Goal: Use online tool/utility: Utilize a website feature to perform a specific function

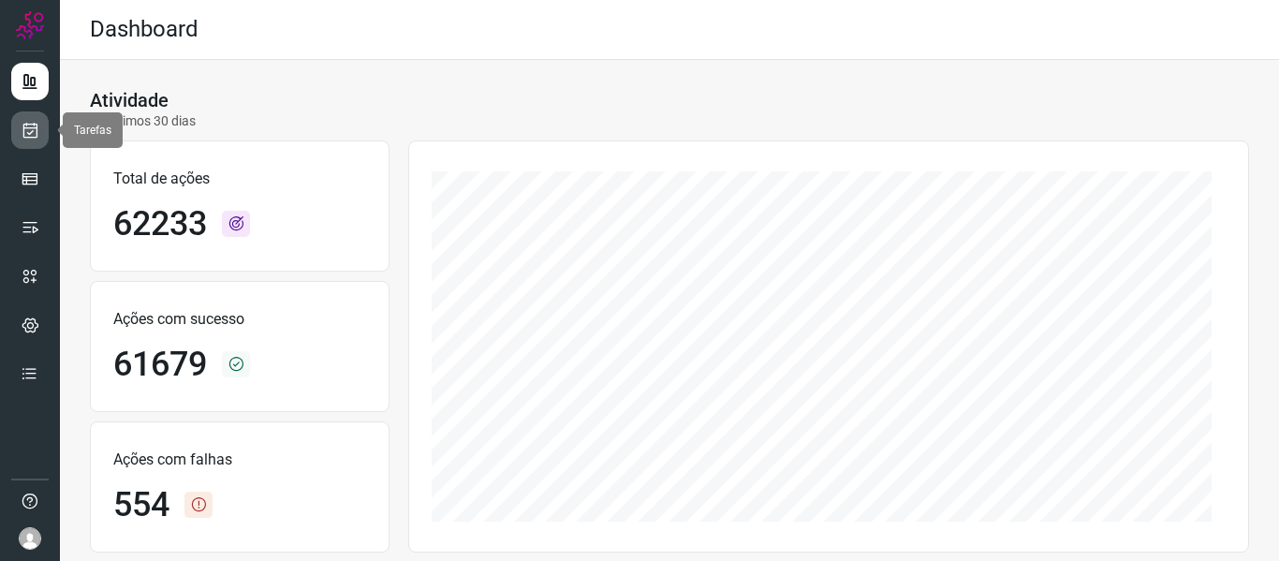
click at [28, 134] on icon at bounding box center [31, 130] width 20 height 19
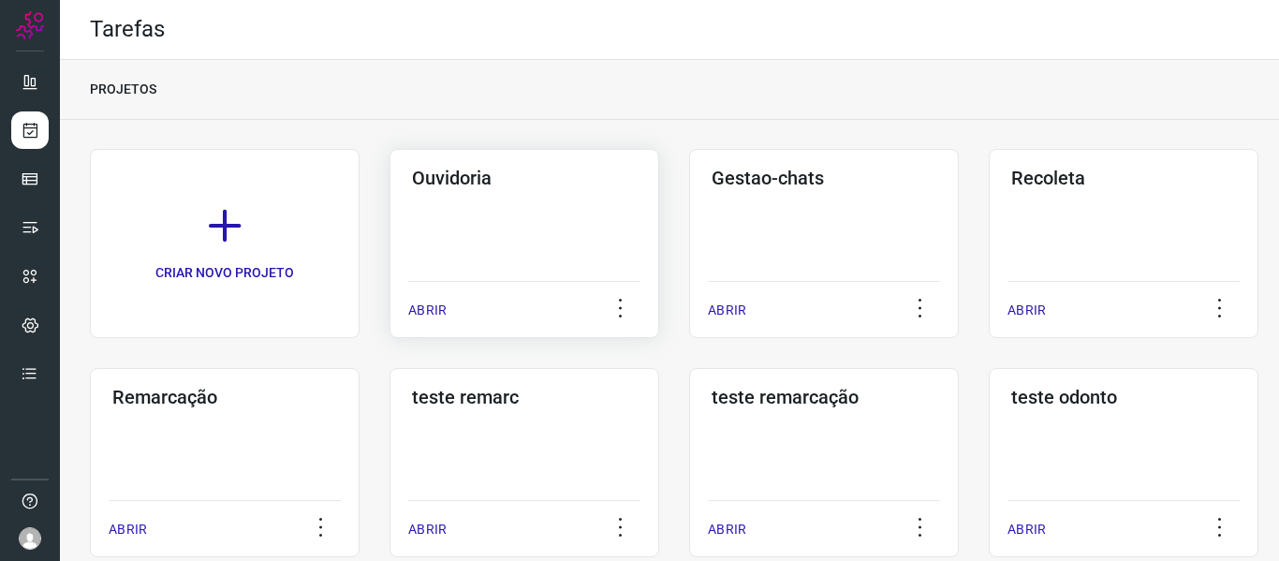
click at [415, 317] on p "ABRIR" at bounding box center [427, 311] width 38 height 20
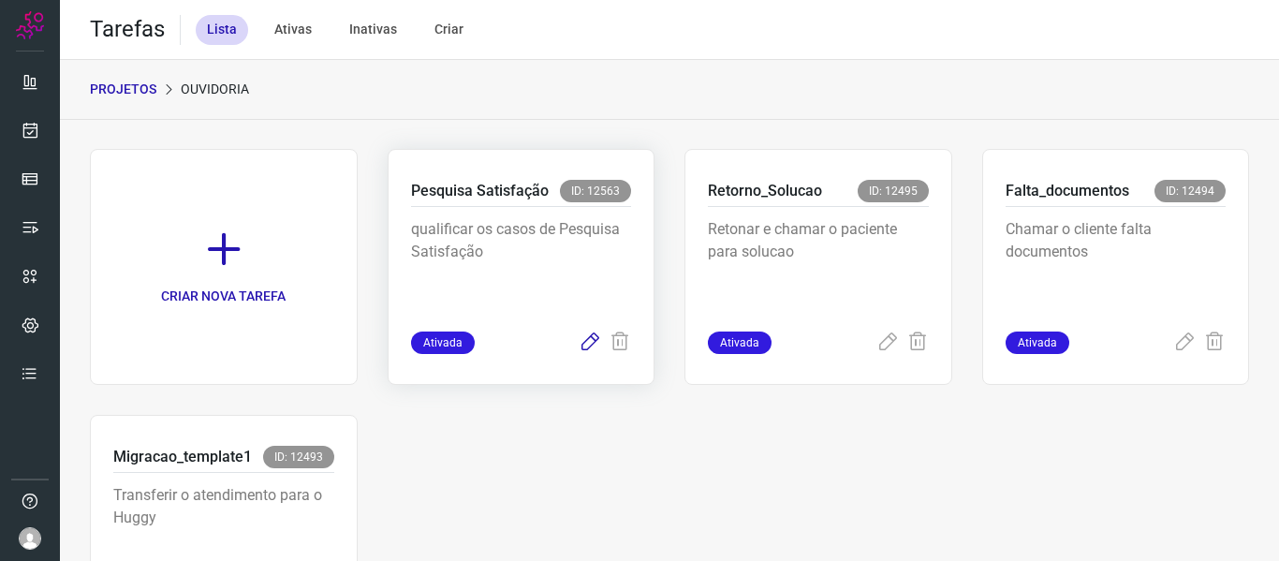
click at [579, 340] on icon at bounding box center [590, 343] width 22 height 22
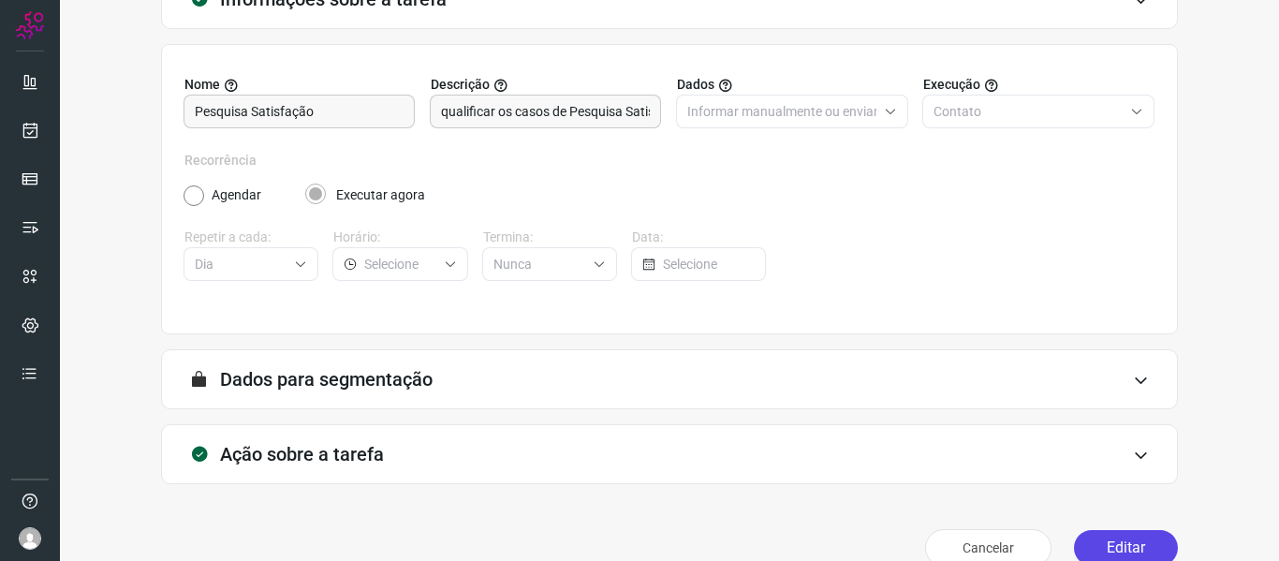
scroll to position [170, 0]
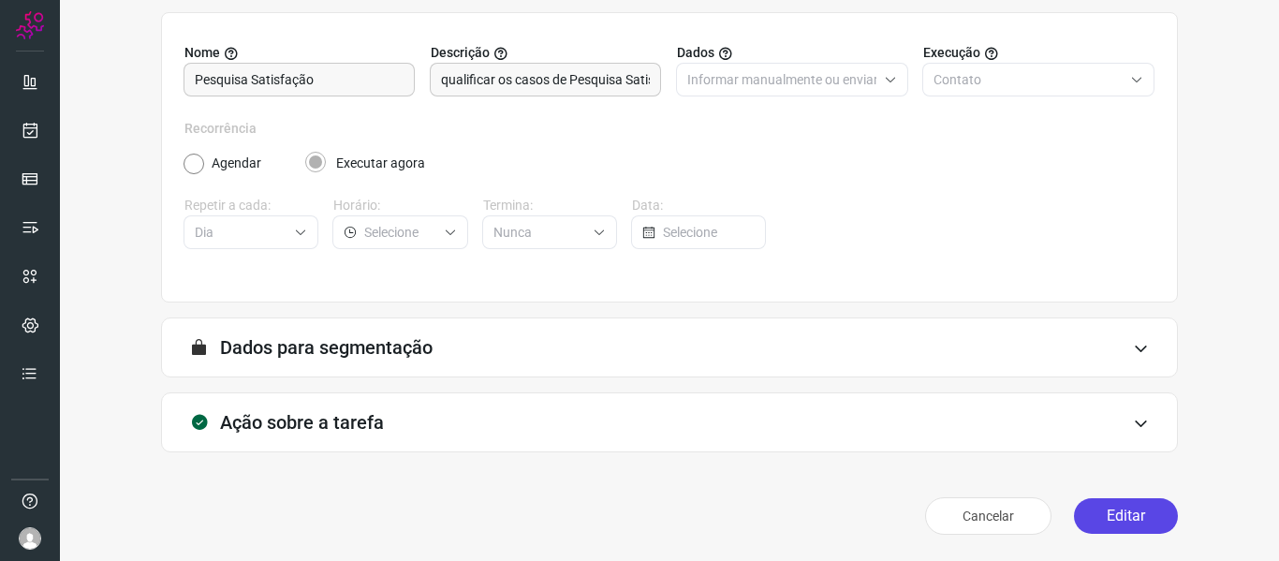
click at [1101, 510] on button "Editar" at bounding box center [1126, 516] width 104 height 36
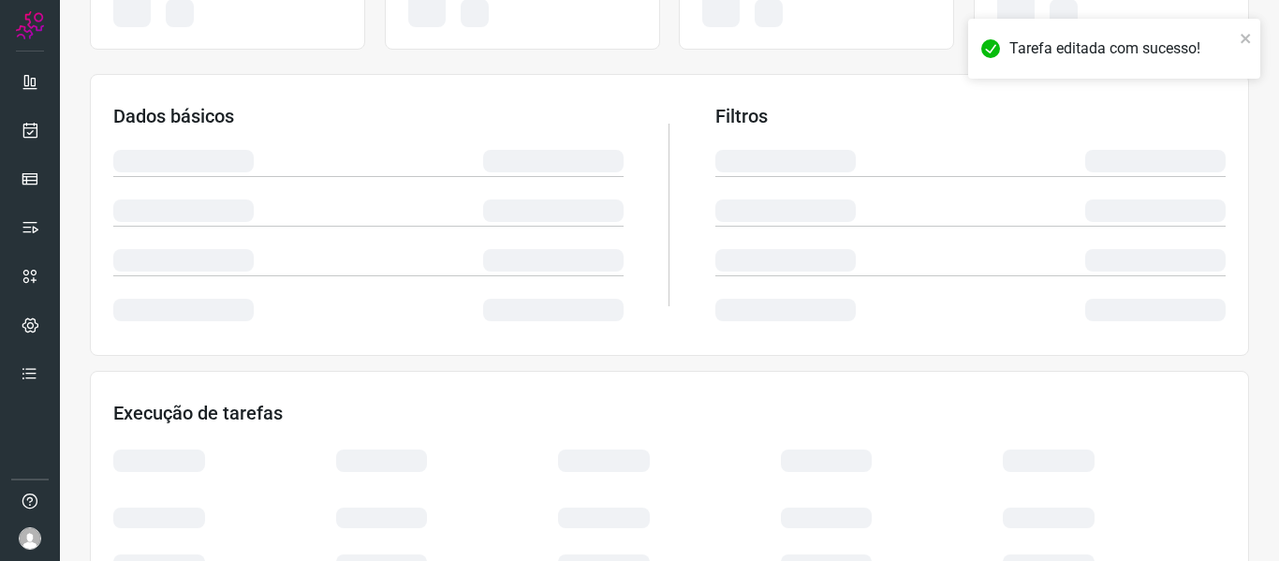
scroll to position [440, 0]
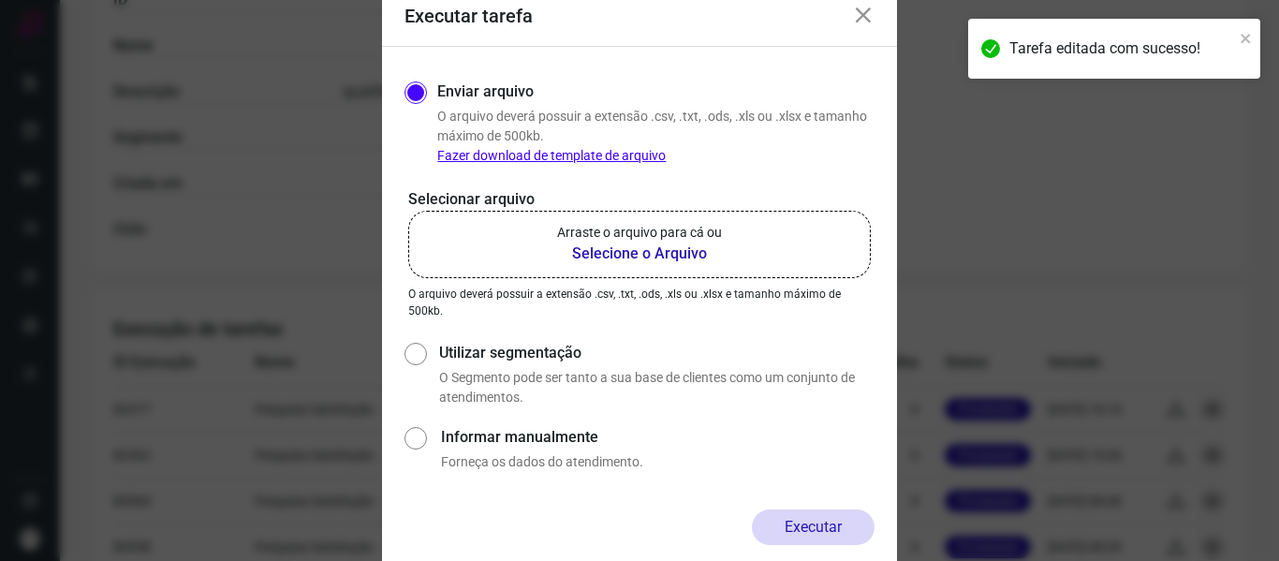
click at [593, 250] on b "Selecione o Arquivo" at bounding box center [639, 254] width 165 height 22
click at [0, 0] on input "Arraste o arquivo para cá ou Selecione o Arquivo" at bounding box center [0, 0] width 0 height 0
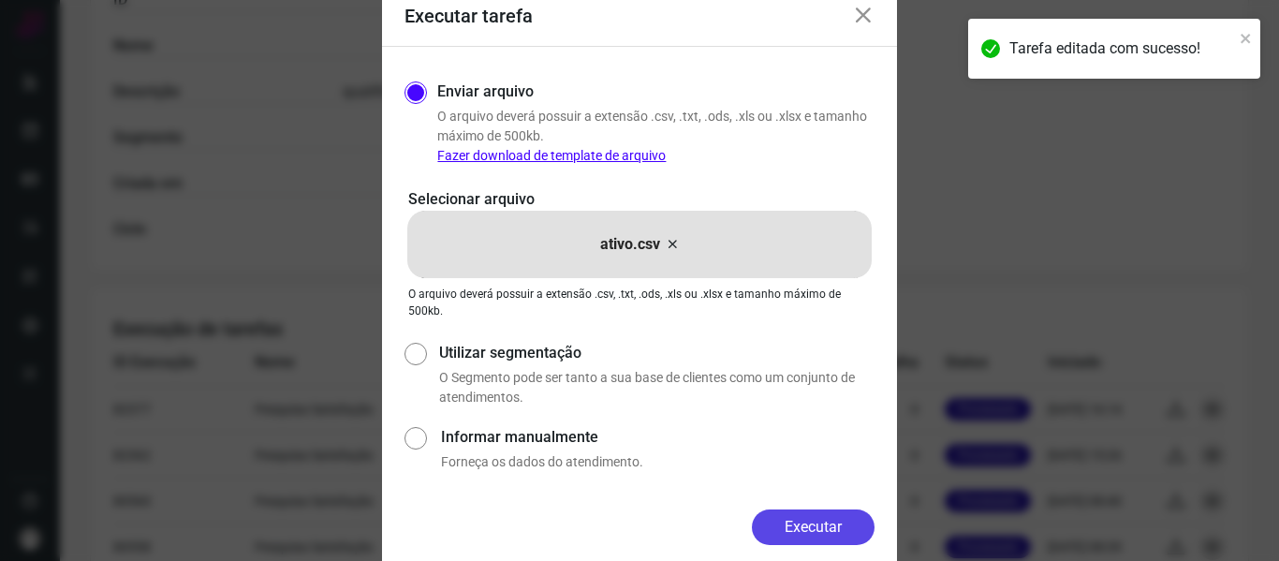
click at [802, 525] on button "Executar" at bounding box center [813, 528] width 123 height 36
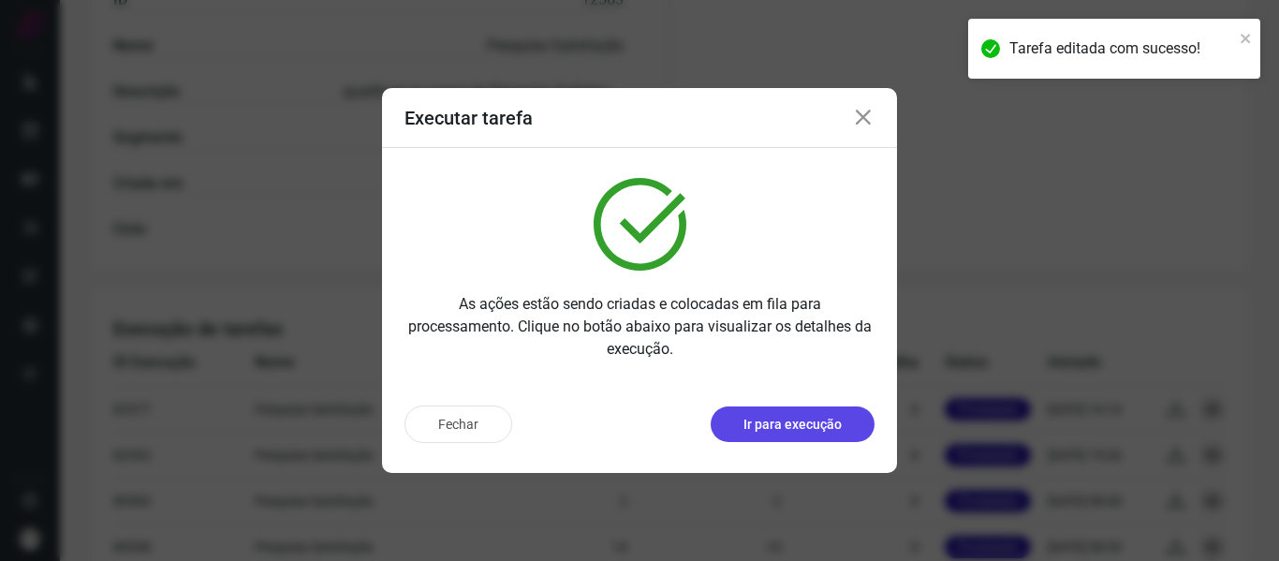
click at [788, 417] on p "Ir para execução" at bounding box center [793, 425] width 98 height 20
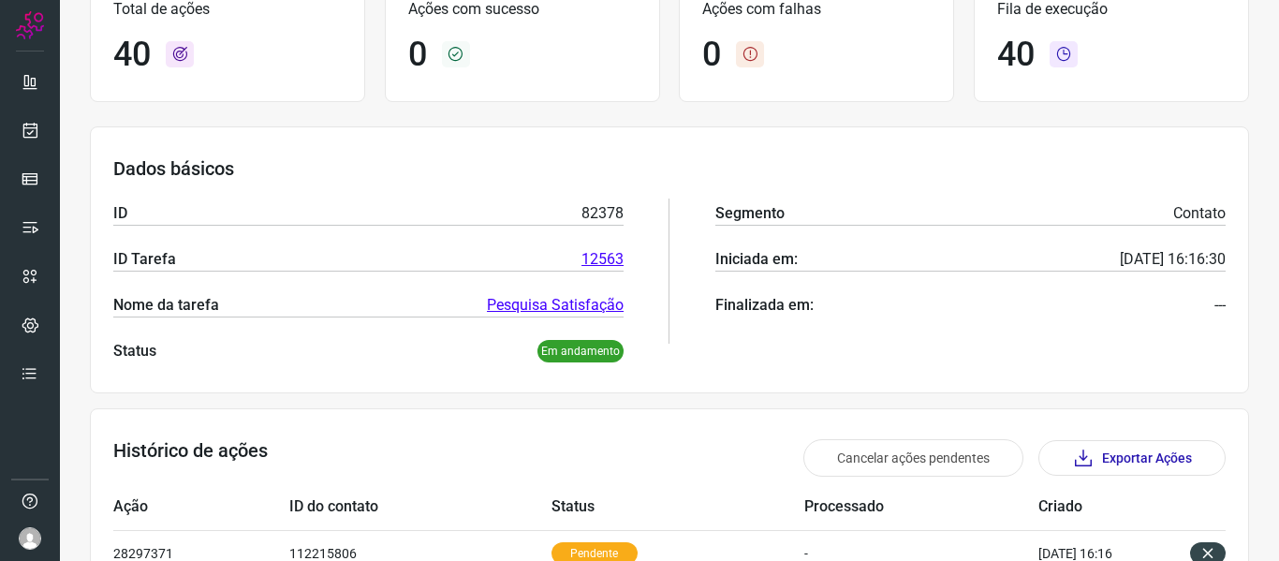
scroll to position [672, 0]
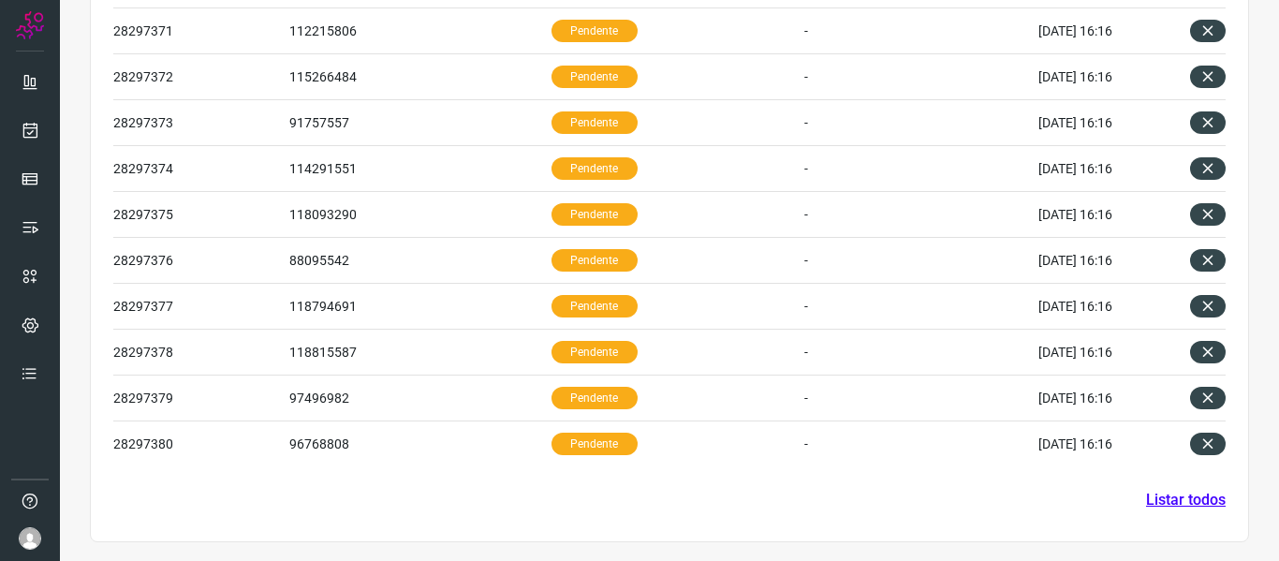
click at [1192, 496] on link "Listar todos" at bounding box center [1186, 500] width 80 height 22
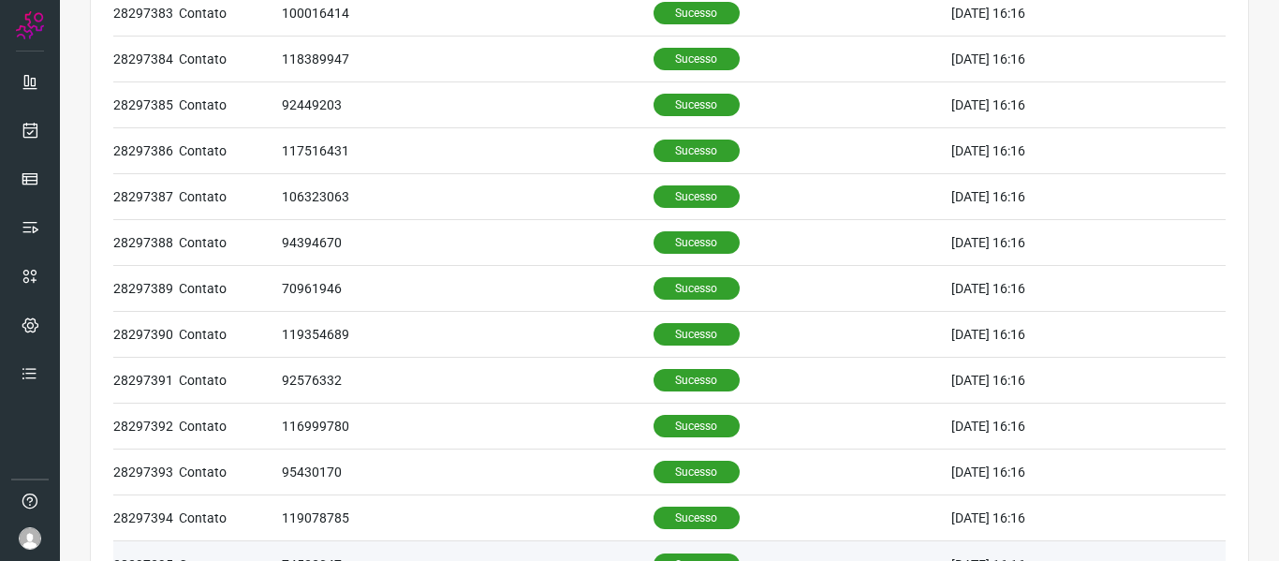
scroll to position [860, 0]
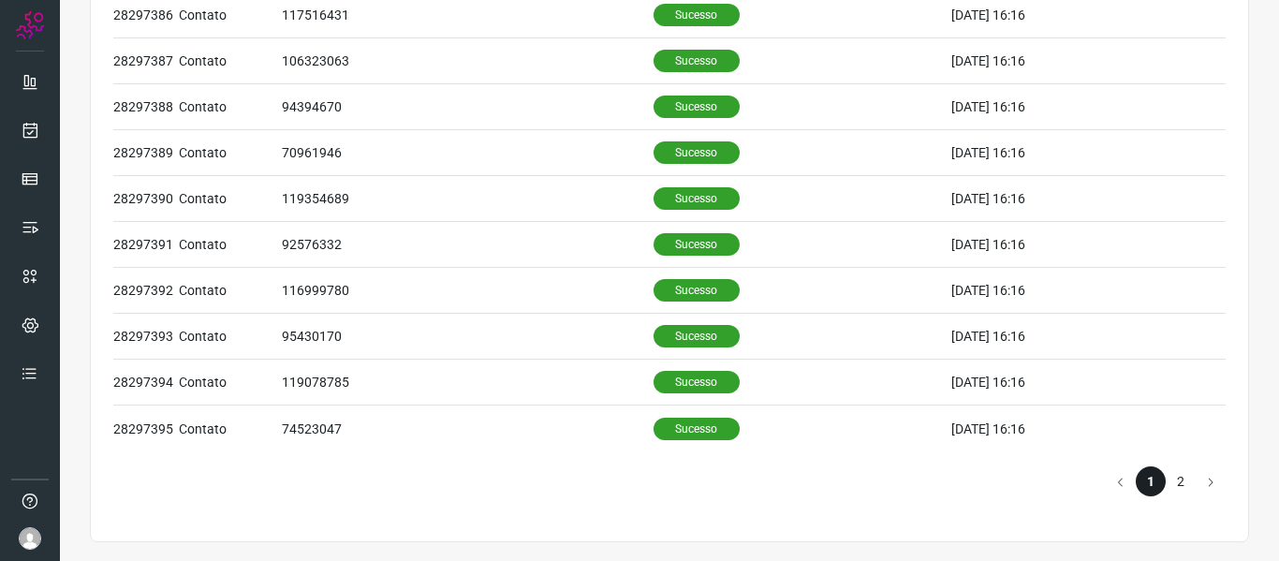
click at [1170, 480] on li "2" at bounding box center [1181, 481] width 30 height 30
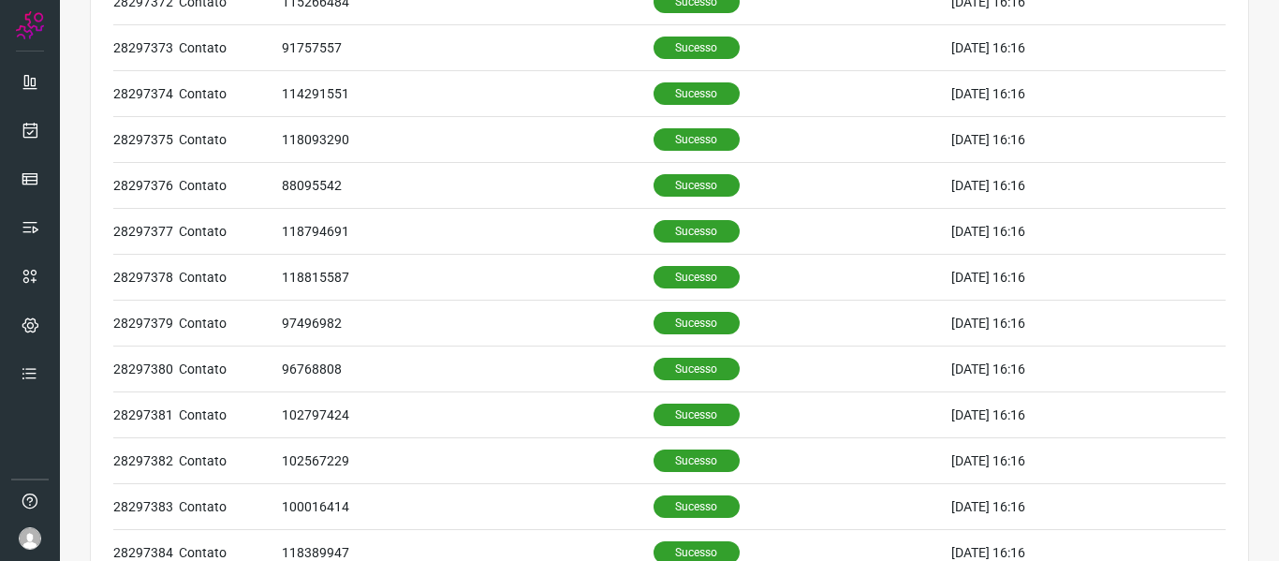
scroll to position [204, 0]
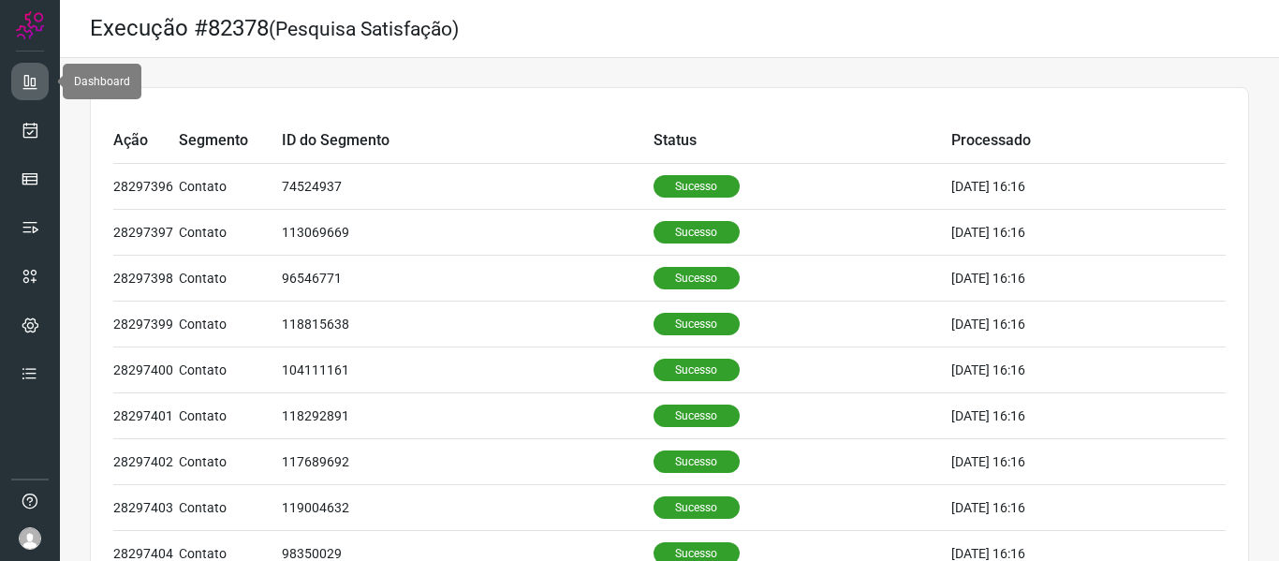
click at [28, 73] on icon at bounding box center [30, 81] width 19 height 19
